Goal: Transaction & Acquisition: Purchase product/service

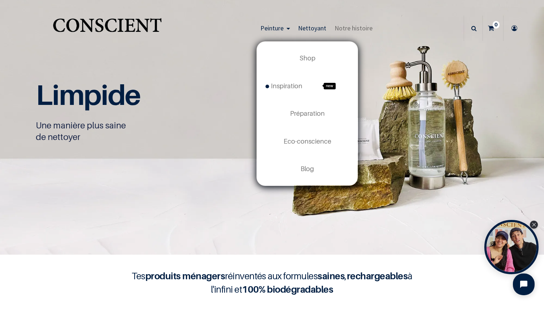
click at [265, 25] on span "Peinture" at bounding box center [271, 28] width 23 height 8
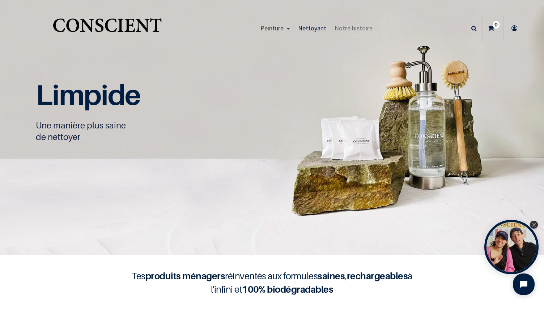
click at [268, 27] on span "Peinture" at bounding box center [271, 28] width 23 height 8
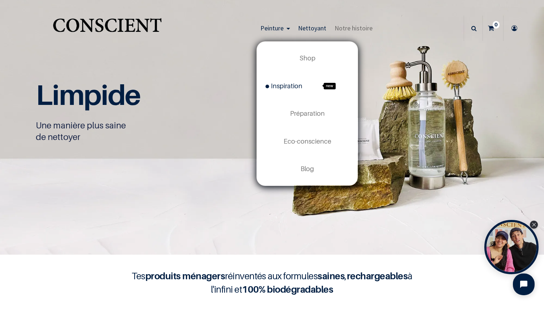
click at [284, 86] on span "Inspiration" at bounding box center [283, 86] width 37 height 8
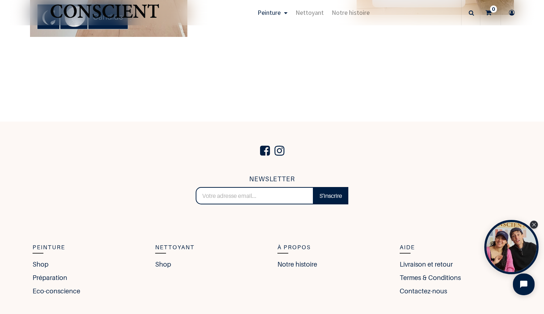
scroll to position [1949, 0]
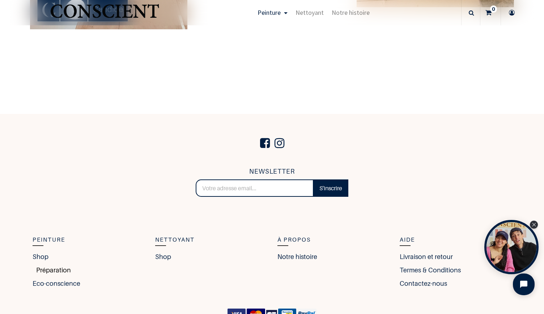
click at [44, 269] on link "Préparation" at bounding box center [52, 270] width 38 height 10
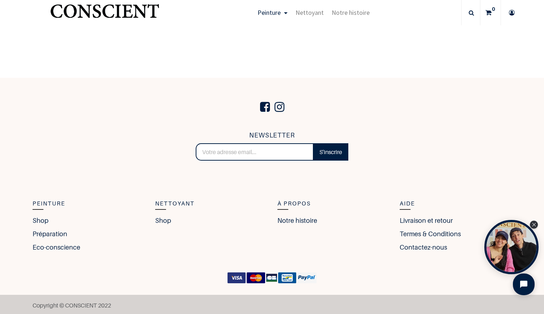
scroll to position [1262, 0]
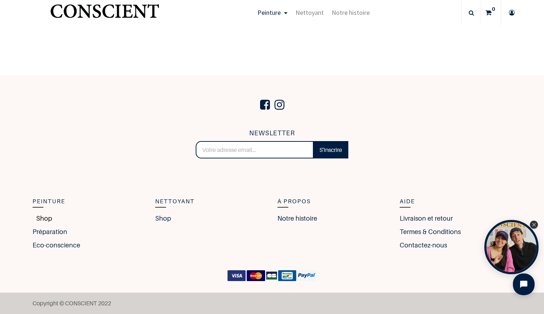
click at [39, 218] on link "Shop" at bounding box center [43, 218] width 20 height 10
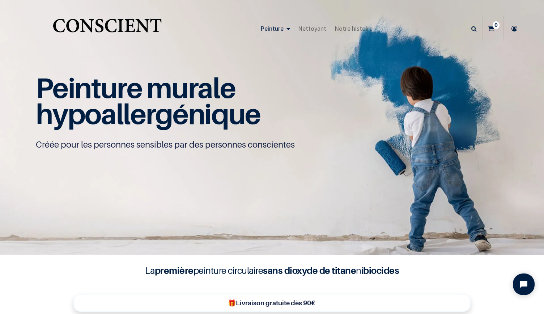
scroll to position [0, 0]
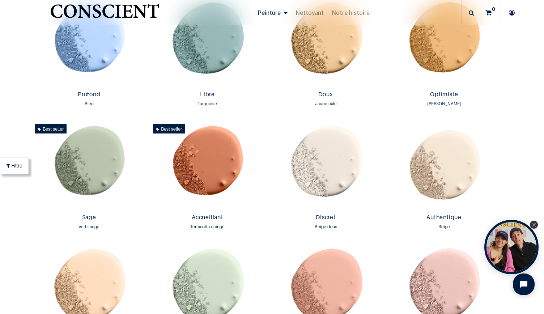
scroll to position [545, 0]
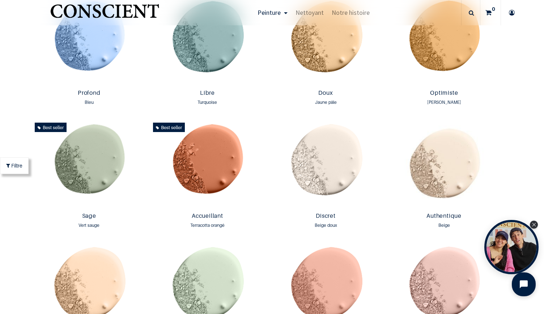
click at [521, 283] on icon "Open chat widget" at bounding box center [523, 284] width 8 height 8
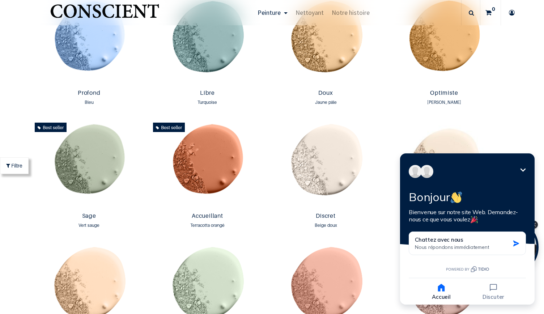
click at [439, 288] on icon "button" at bounding box center [441, 288] width 7 height 8
click at [492, 288] on icon "button" at bounding box center [492, 287] width 7 height 7
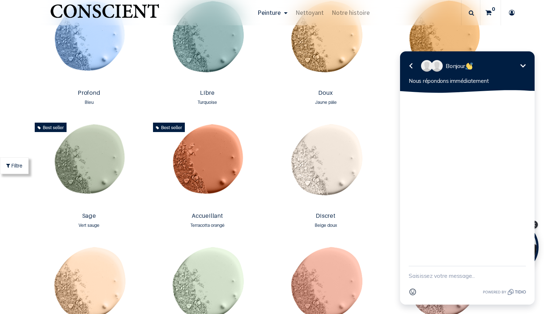
click at [424, 276] on textarea "New message" at bounding box center [466, 275] width 117 height 19
click at [450, 279] on textarea "Bonjour, quelle préparation faut il sur des supports deja peint?" at bounding box center [457, 272] width 99 height 26
type textarea "Bonjour, quelle préparation faut il sur des supports déjà peint?"
click at [520, 271] on icon "button" at bounding box center [521, 272] width 7 height 7
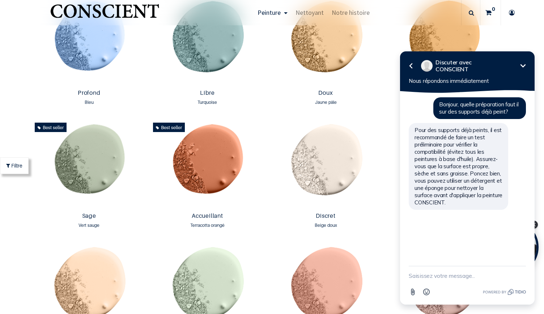
click at [417, 274] on textarea "New message" at bounding box center [466, 275] width 117 height 19
type textarea "ok ce ne sont pas des peinture à l'huile mais acrylique. Applique t-on une couc…"
click at [523, 271] on icon "button" at bounding box center [522, 268] width 8 height 8
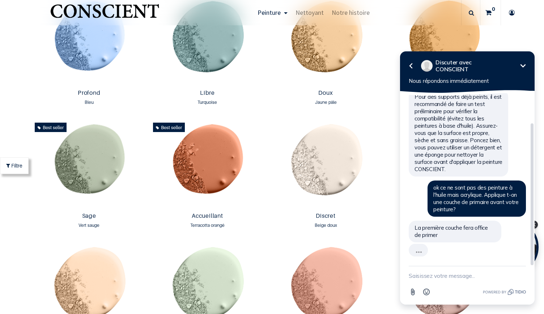
scroll to position [19, 0]
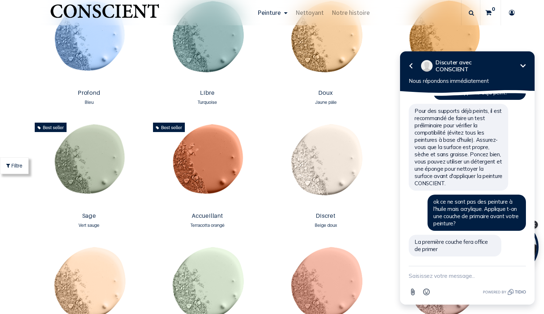
click at [417, 275] on textarea "New message" at bounding box center [466, 275] width 117 height 19
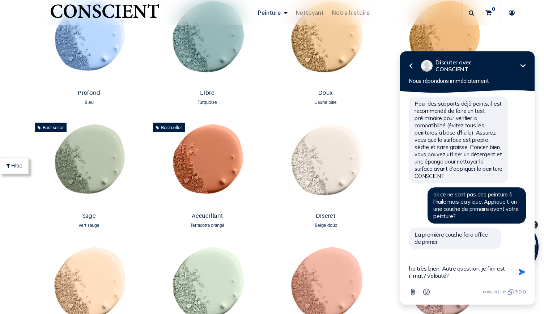
click at [483, 269] on textarea "ha très bien. Autre question, je fini est il mat? velouté?" at bounding box center [457, 272] width 99 height 26
type textarea "ha très bien. Autre question, le fini est il mat? velouté?"
click at [521, 272] on icon "button" at bounding box center [521, 272] width 7 height 7
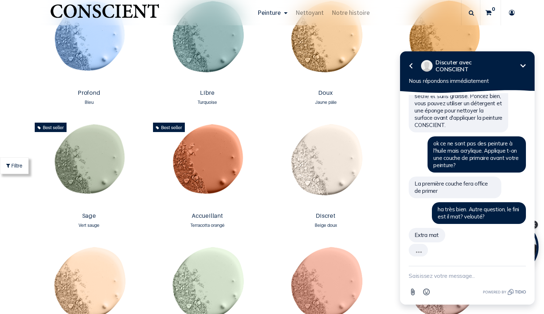
scroll to position [63, 0]
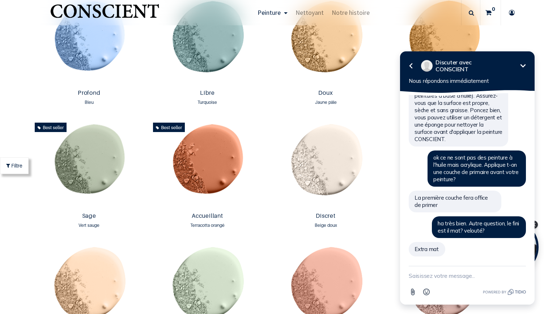
click at [413, 274] on textarea "New message" at bounding box center [466, 275] width 117 height 19
click at [462, 277] on textarea "ok la peinture conscient est elle applicable au plafonc?" at bounding box center [457, 272] width 99 height 26
type textarea "ok la peinture conscient est elle applicable au plafond?"
click at [522, 271] on icon "button" at bounding box center [521, 272] width 7 height 7
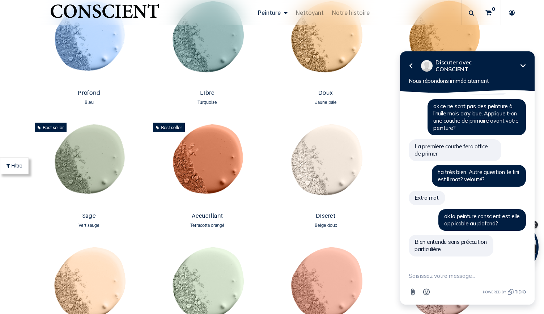
scroll to position [115, 0]
click at [415, 274] on textarea "New message" at bounding box center [466, 275] width 117 height 19
click at [500, 269] on textarea "super, merci pour ces infos! existe t'il un ral à imprimer pour avoir un paercu…" at bounding box center [457, 268] width 99 height 33
type textarea "super, merci pour ces infos! existe t'il un ral à imprimer pour avoir un aperçu…"
click at [522, 270] on icon "button" at bounding box center [522, 268] width 8 height 8
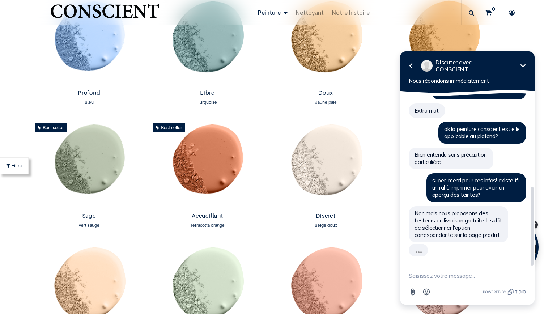
scroll to position [188, 0]
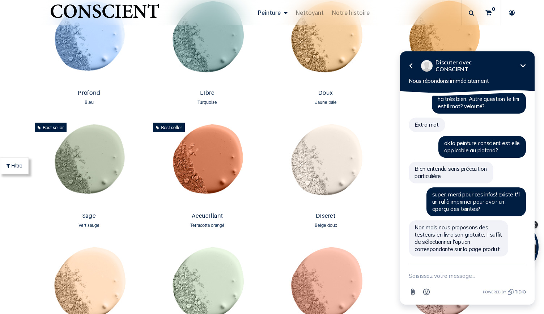
click at [415, 275] on textarea "New message" at bounding box center [466, 275] width 117 height 19
type textarea "parfait! merci beaucoup"
click at [523, 274] on icon "button" at bounding box center [522, 275] width 8 height 8
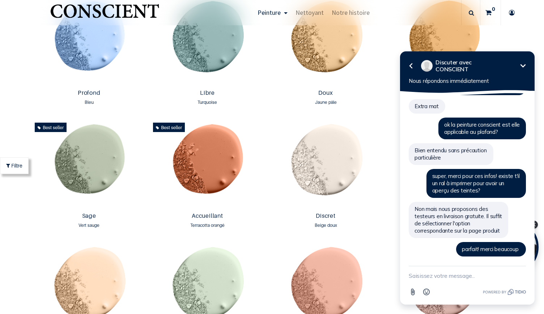
click at [523, 66] on icon "Réduire" at bounding box center [522, 65] width 5 height 3
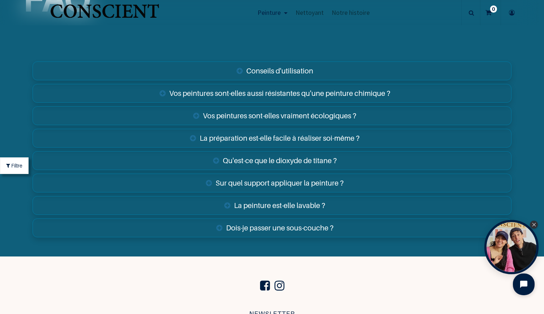
scroll to position [2524, 0]
click at [309, 177] on link "Sur quel support appliquer la peinture ?" at bounding box center [272, 182] width 478 height 19
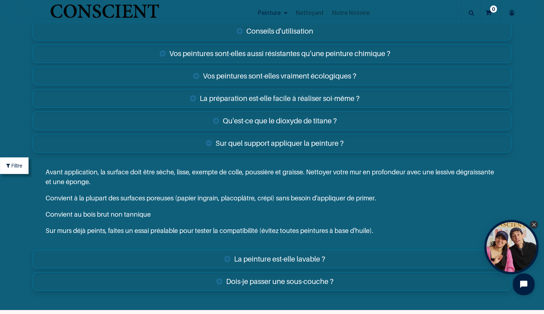
scroll to position [2581, 0]
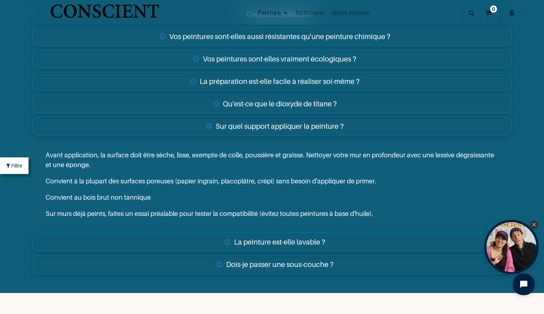
click at [301, 240] on link "La peinture est-elle lavable ?" at bounding box center [272, 241] width 478 height 19
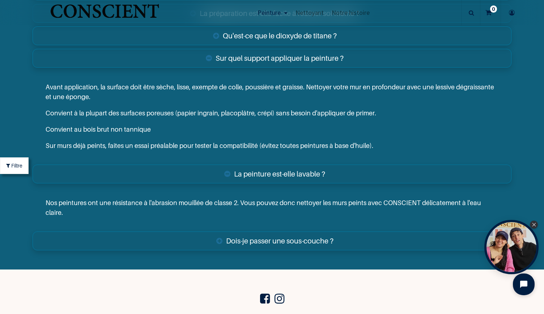
scroll to position [2657, 0]
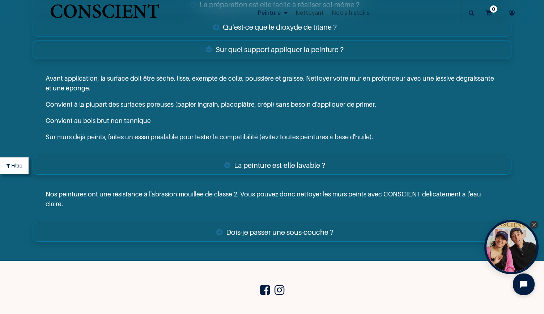
click at [303, 226] on link "Dois-je passer une sous-couche ?" at bounding box center [272, 232] width 478 height 19
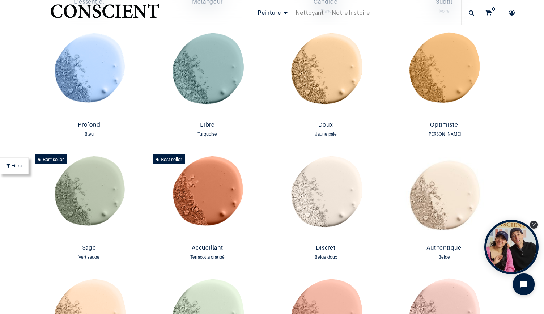
scroll to position [514, 0]
click at [321, 206] on img at bounding box center [325, 196] width 115 height 90
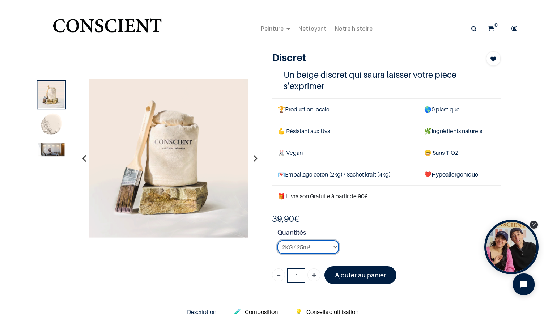
click at [332, 247] on select "2KG / 25m² 4KG / 50m² 8KG / 100m² Testeur" at bounding box center [307, 247] width 61 height 14
select select "51"
click at [277, 240] on select "2KG / 25m² 4KG / 50m² 8KG / 100m² Testeur" at bounding box center [307, 247] width 61 height 14
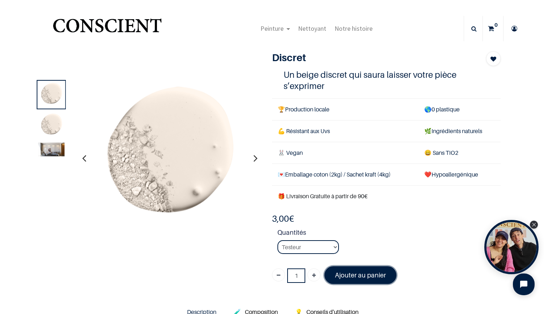
click at [353, 275] on font "Ajouter au panier" at bounding box center [360, 275] width 51 height 8
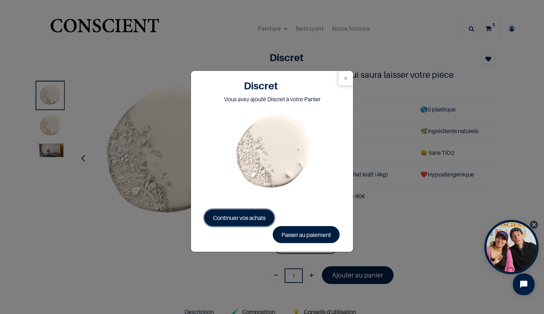
click at [233, 219] on span "Continuer vos achats" at bounding box center [239, 217] width 52 height 7
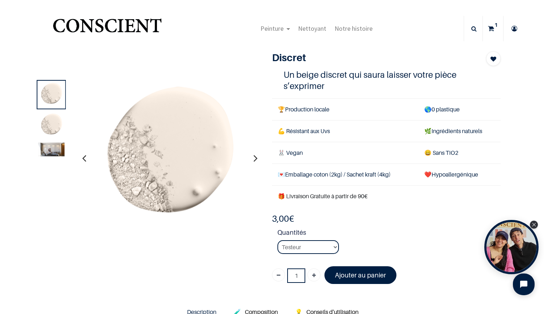
click at [253, 160] on icon "button" at bounding box center [255, 158] width 4 height 20
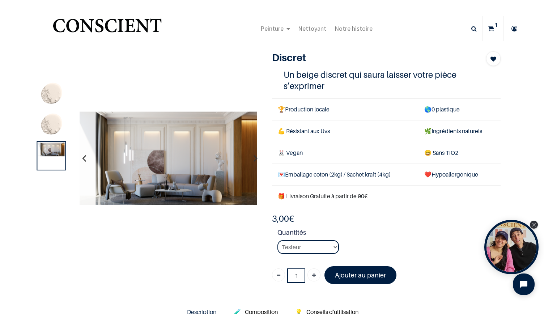
click at [471, 26] on icon at bounding box center [473, 28] width 5 height 25
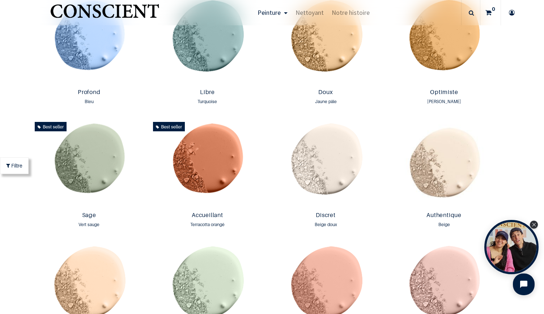
scroll to position [553, 0]
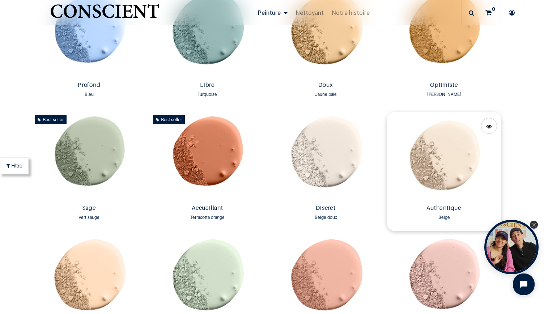
click at [439, 152] on img at bounding box center [443, 157] width 115 height 90
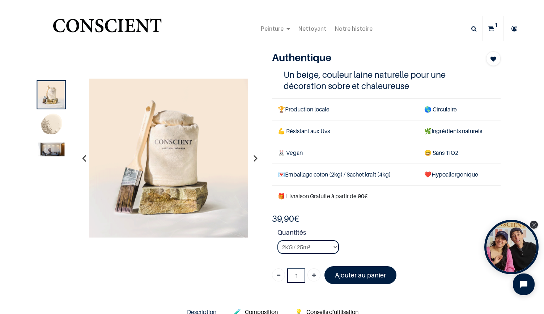
click at [58, 151] on img at bounding box center [51, 149] width 26 height 14
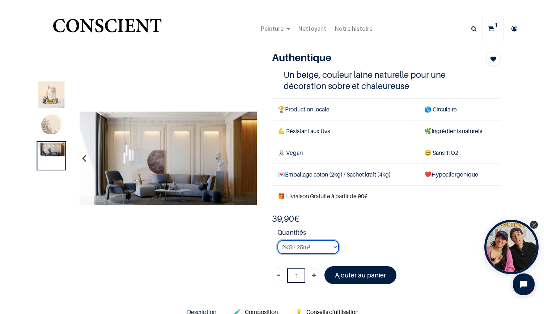
click at [335, 245] on select "2KG / 25m² 4KG / 50m² 8KG / 100m² Testeur" at bounding box center [307, 247] width 61 height 14
select select "49"
click at [277, 240] on select "2KG / 25m² 4KG / 50m² 8KG / 100m² Testeur" at bounding box center [307, 247] width 61 height 14
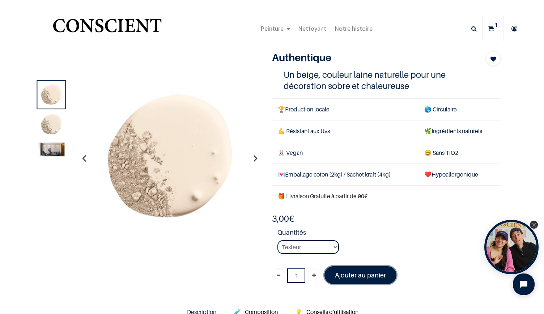
click at [366, 277] on font "Ajouter au panier" at bounding box center [360, 275] width 51 height 8
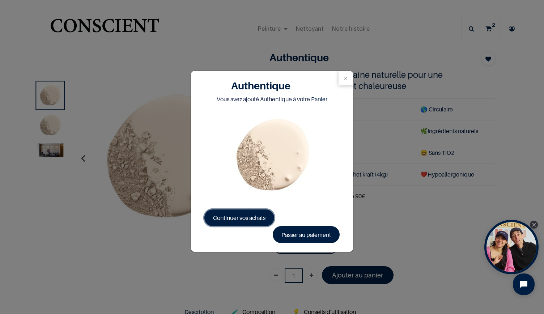
click at [223, 215] on span "Continuer vos achats" at bounding box center [239, 217] width 52 height 7
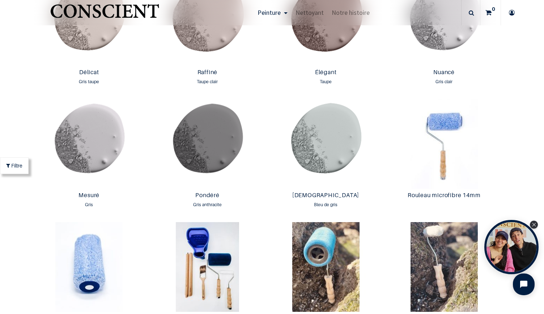
scroll to position [1179, 0]
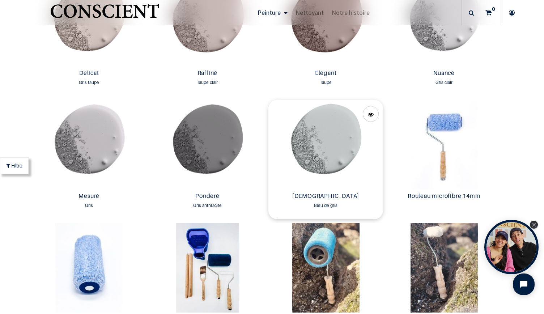
click at [324, 138] on img at bounding box center [325, 145] width 115 height 90
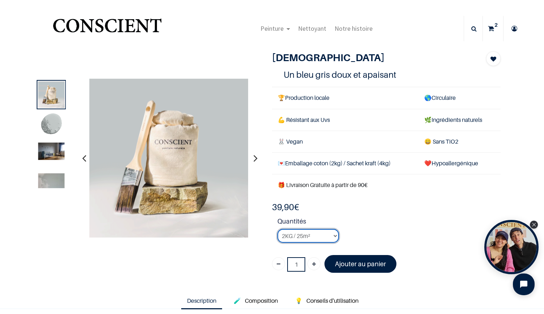
click at [331, 233] on select "2KG / 25m² 4KG / 50m² 8KG / 100m² Testeur" at bounding box center [307, 236] width 61 height 14
select select "84"
click at [277, 229] on select "2KG / 25m² 4KG / 50m² 8KG / 100m² Testeur" at bounding box center [307, 236] width 61 height 14
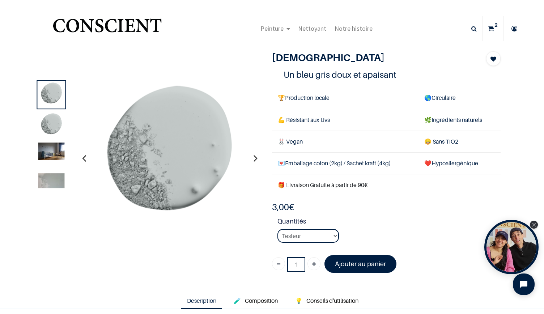
click at [49, 150] on img at bounding box center [51, 150] width 26 height 17
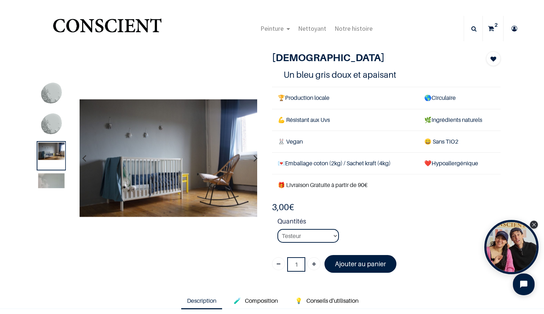
click at [48, 180] on img at bounding box center [51, 180] width 26 height 15
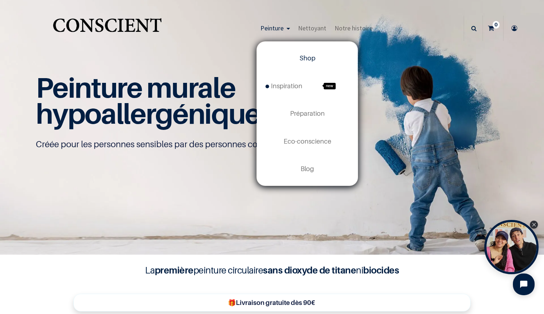
click at [302, 57] on span "Shop" at bounding box center [307, 58] width 16 height 8
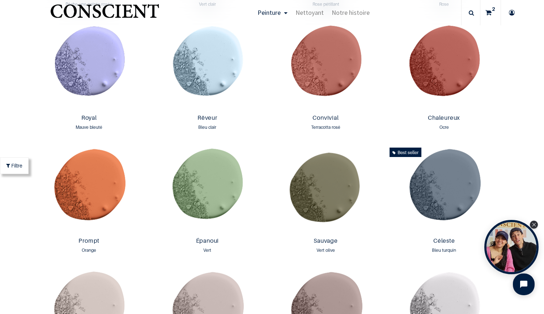
scroll to position [889, 0]
click at [326, 187] on img at bounding box center [325, 189] width 115 height 90
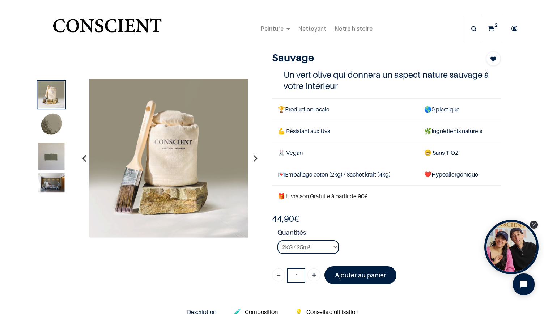
click at [45, 183] on img at bounding box center [51, 182] width 26 height 19
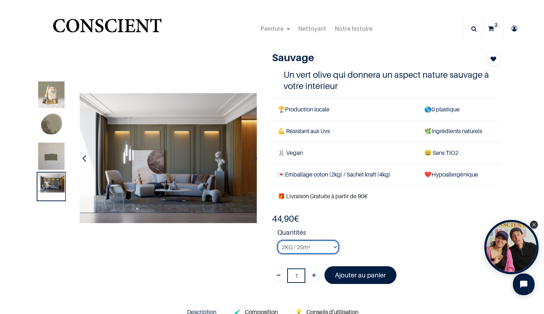
click at [333, 245] on select "2KG / 25m² 4KG / 50m² 8KG / 100m² Testeur" at bounding box center [307, 247] width 61 height 14
select select "62"
click at [277, 240] on select "2KG / 25m² 4KG / 50m² 8KG / 100m² Testeur" at bounding box center [307, 247] width 61 height 14
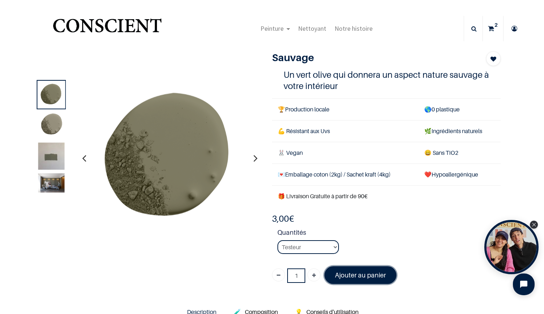
click at [366, 274] on font "Ajouter au panier" at bounding box center [360, 275] width 51 height 8
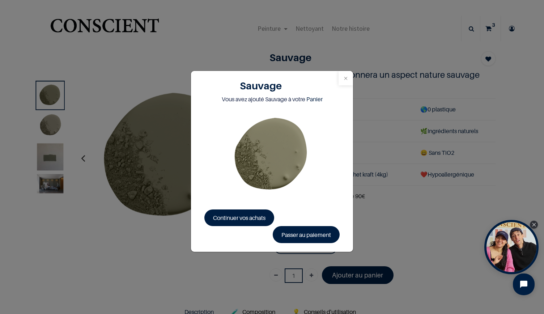
click at [347, 78] on button "Close" at bounding box center [345, 78] width 14 height 14
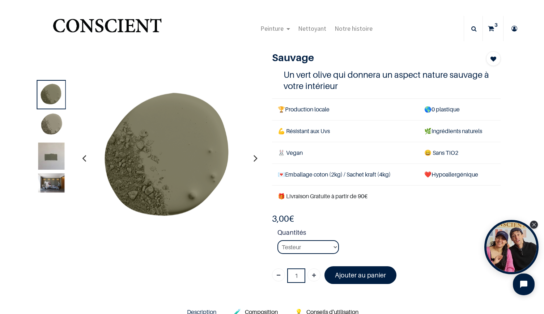
click at [492, 28] on sup "3" at bounding box center [495, 24] width 7 height 7
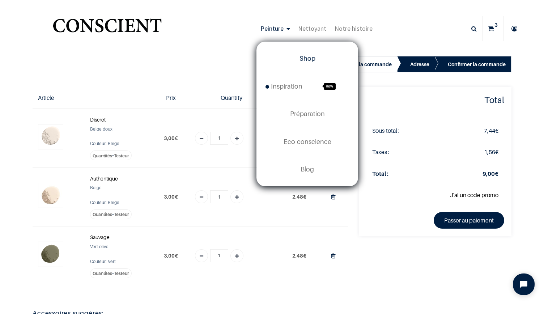
click at [305, 58] on span "Shop" at bounding box center [307, 59] width 16 height 8
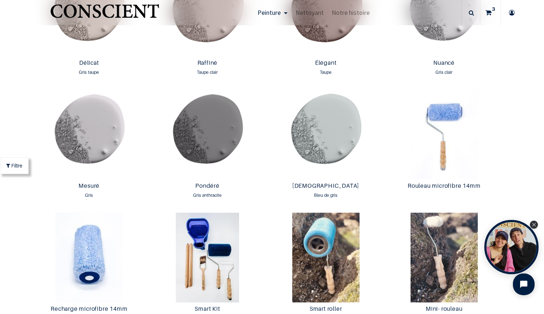
scroll to position [1190, 0]
click at [326, 132] on img at bounding box center [325, 134] width 115 height 90
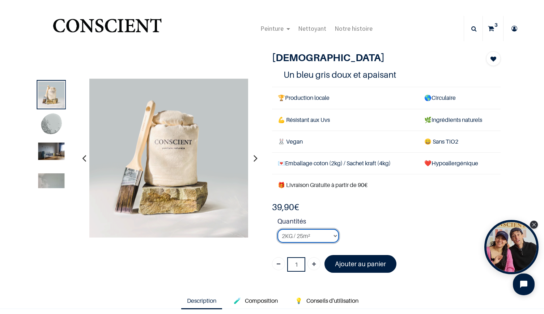
click at [331, 236] on select "2KG / 25m² 4KG / 50m² 8KG / 100m² Testeur" at bounding box center [307, 236] width 61 height 14
select select "84"
click at [277, 229] on select "2KG / 25m² 4KG / 50m² 8KG / 100m² Testeur" at bounding box center [307, 236] width 61 height 14
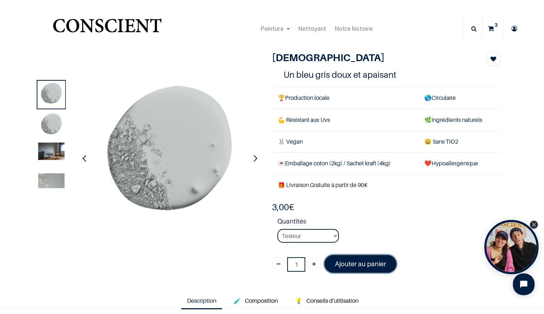
click at [349, 264] on font "Ajouter au panier" at bounding box center [360, 264] width 51 height 8
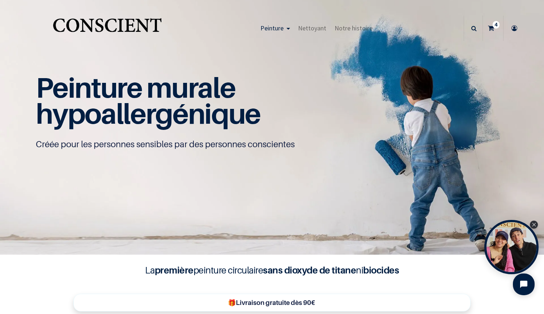
click at [492, 26] on sup "4" at bounding box center [495, 24] width 7 height 7
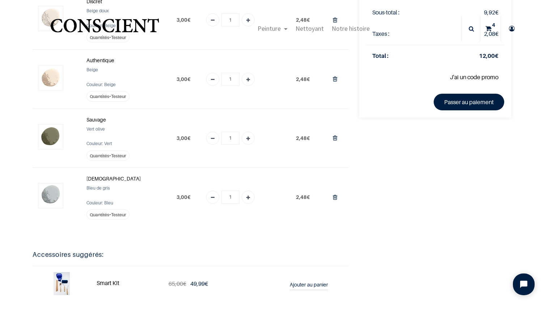
scroll to position [73, 0]
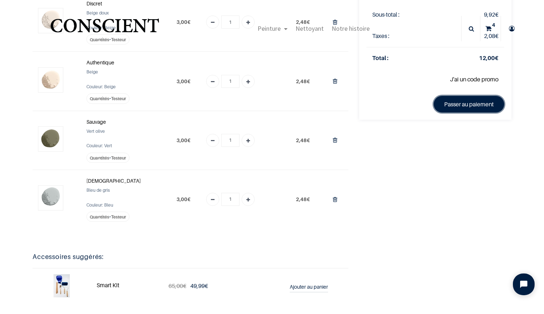
click at [452, 104] on link "Passer au paiement" at bounding box center [468, 104] width 70 height 17
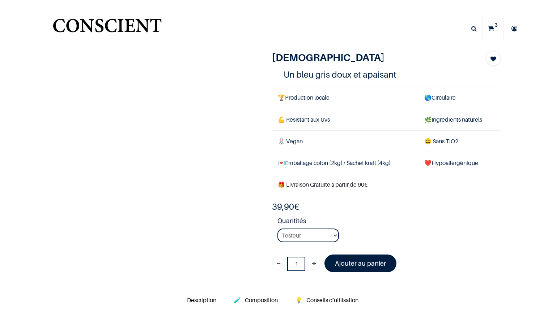
select select "84"
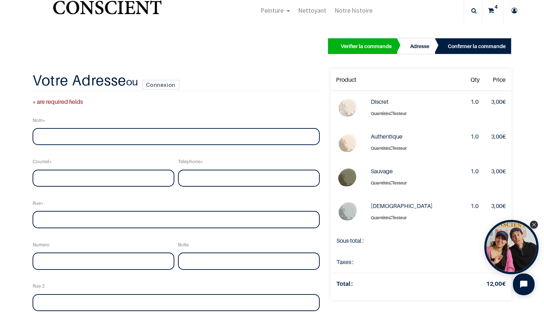
scroll to position [12, 0]
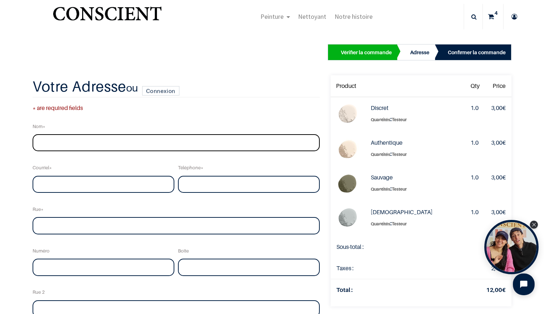
click at [104, 141] on input "text" at bounding box center [176, 142] width 287 height 17
type input "[PERSON_NAME]"
type input "corab21@hotmail.com"
type input "0644013344"
type input "RUE DU BERYL"
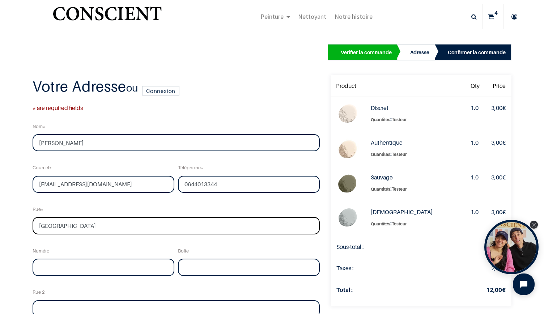
type input "9"
type input "VEUREY VOROIZE"
type input "38113"
select select "75"
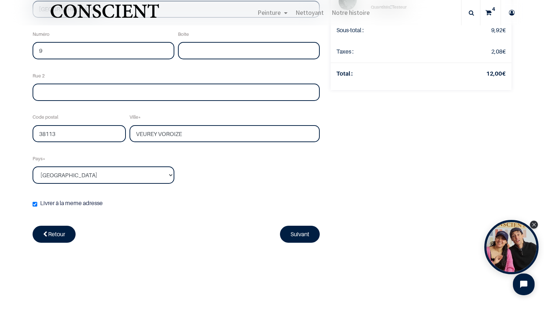
scroll to position [189, 0]
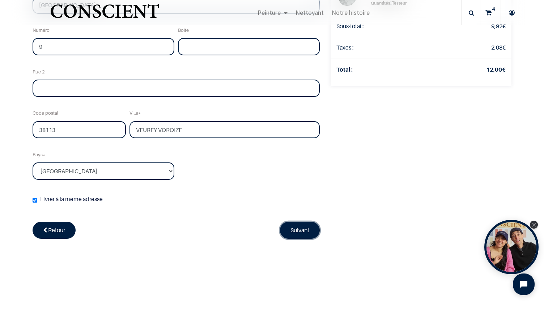
click at [306, 227] on link "Suivant" at bounding box center [300, 230] width 40 height 17
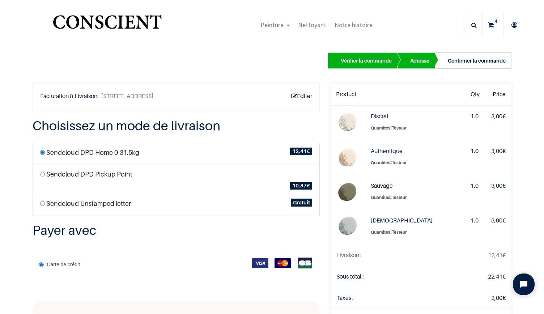
scroll to position [7, 0]
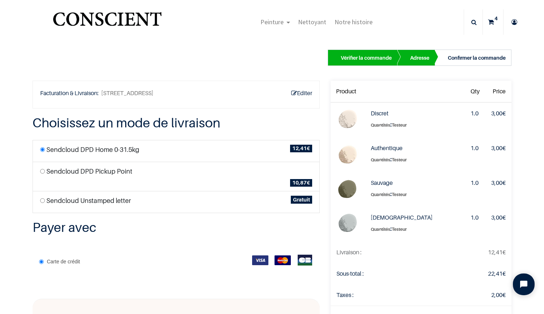
click at [42, 198] on input "radio" at bounding box center [42, 200] width 5 height 5
radio input "true"
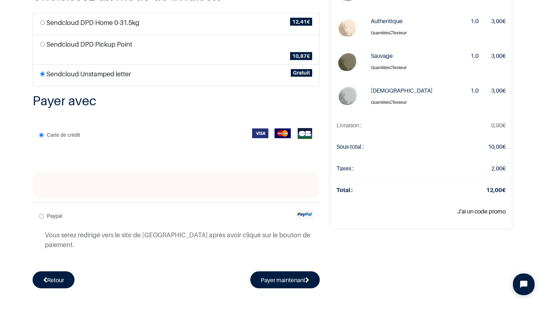
scroll to position [95, 0]
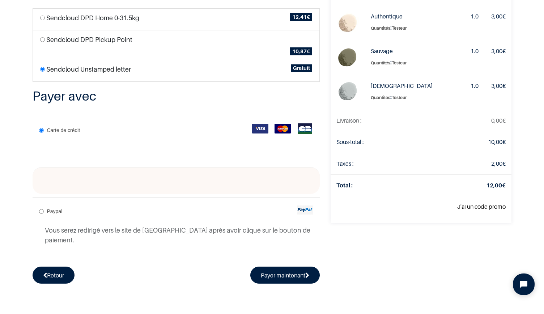
click at [42, 209] on input "Paypal" at bounding box center [41, 211] width 5 height 5
radio input "true"
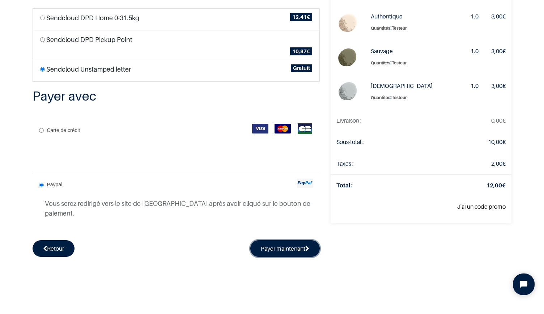
click at [294, 240] on button "Payer maintenant" at bounding box center [284, 248] width 69 height 17
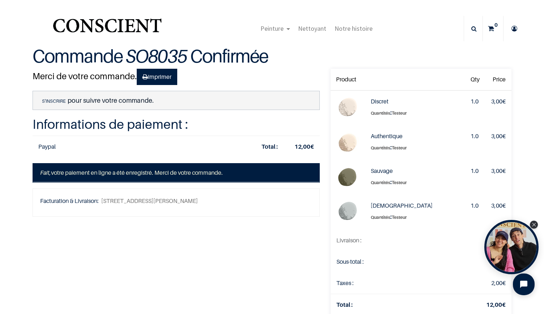
click at [53, 102] on link "S'inscrire" at bounding box center [53, 101] width 27 height 7
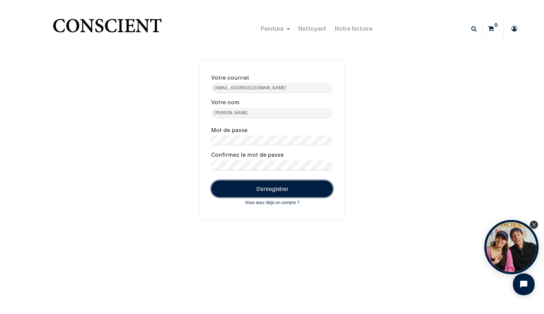
click at [257, 184] on button "S'enregistrer" at bounding box center [271, 188] width 121 height 17
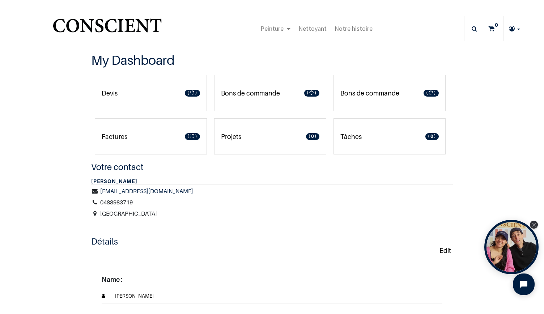
type input "[EMAIL_ADDRESS][DOMAIN_NAME]"
